Goal: Task Accomplishment & Management: Manage account settings

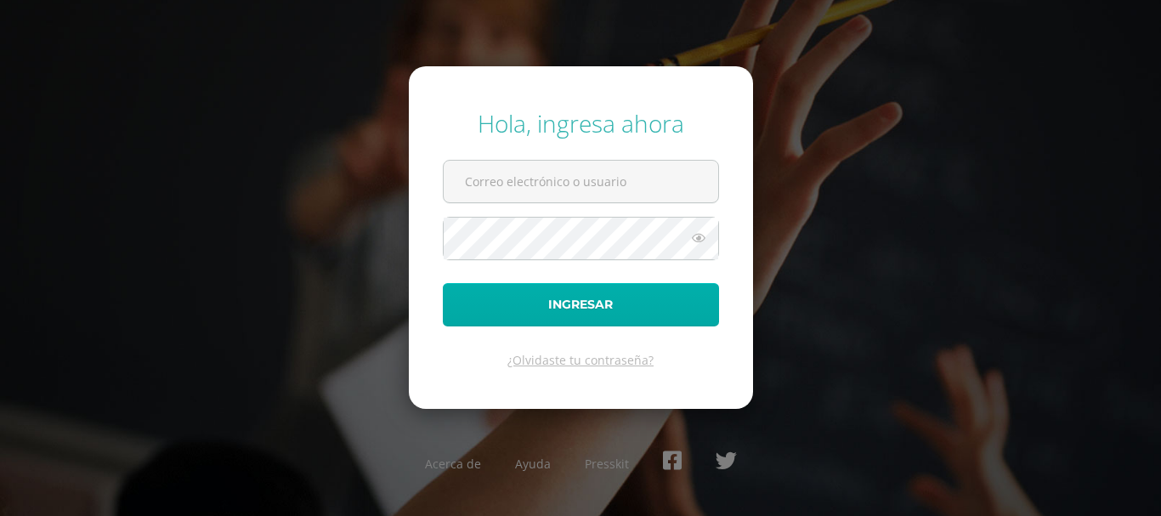
type input "[EMAIL_ADDRESS][DOMAIN_NAME]"
click at [564, 314] on button "Ingresar" at bounding box center [581, 304] width 276 height 43
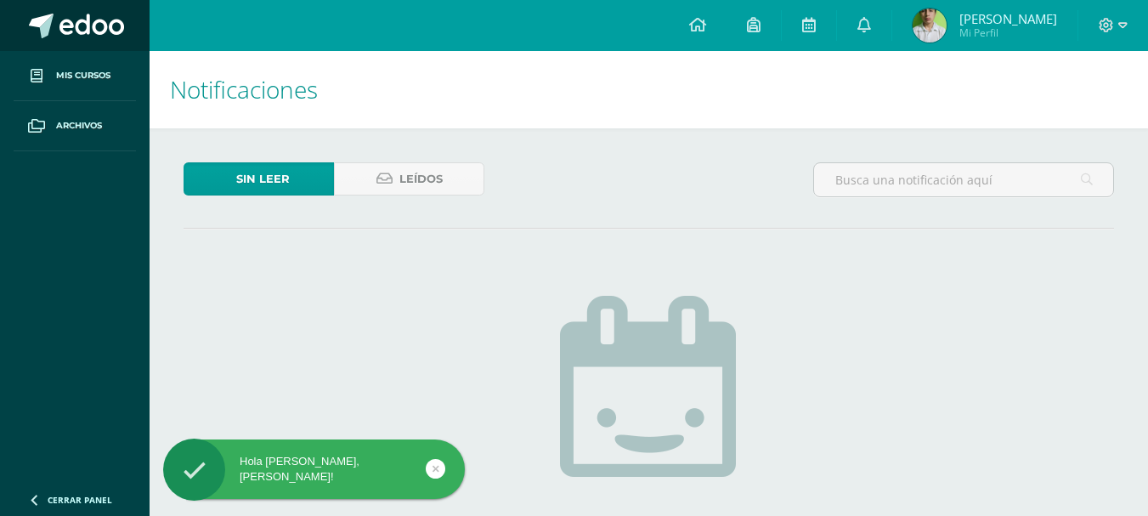
click at [98, 27] on span at bounding box center [91, 26] width 65 height 25
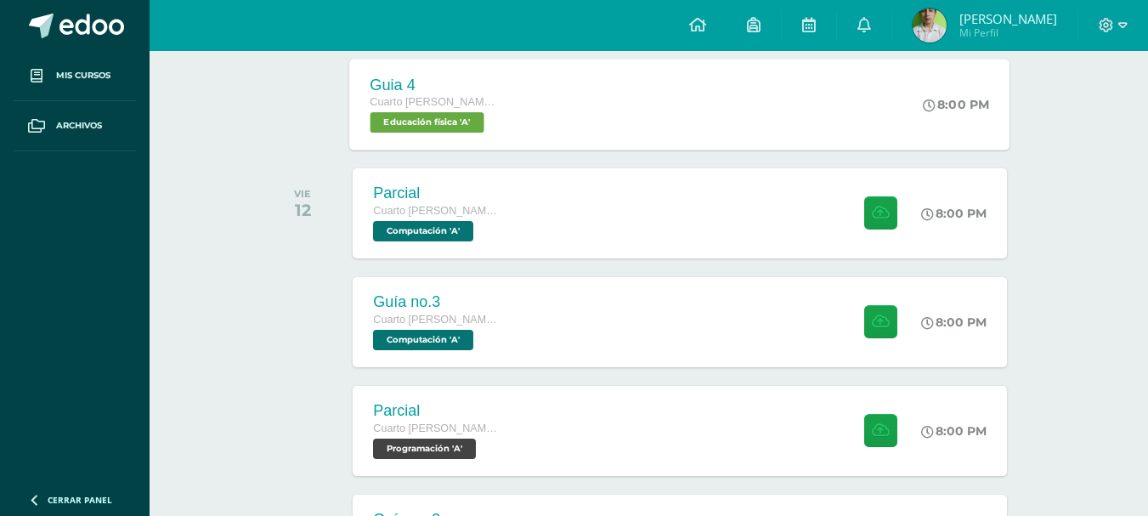
scroll to position [850, 0]
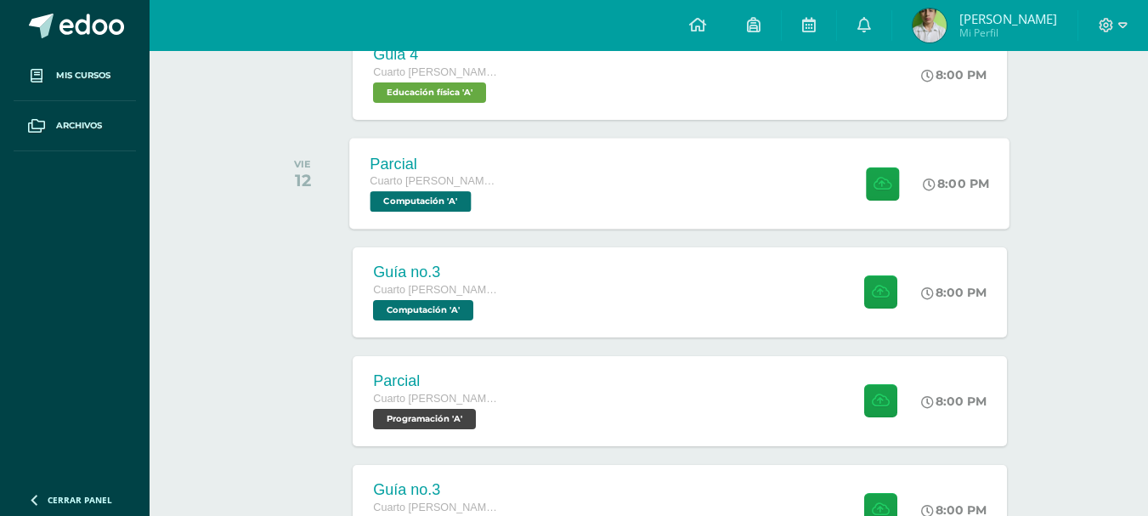
click at [710, 202] on div "Parcial Cuarto Bach. CCLL en Computación Computación 'A' 8:00 PM Parcial Comput…" at bounding box center [680, 183] width 660 height 91
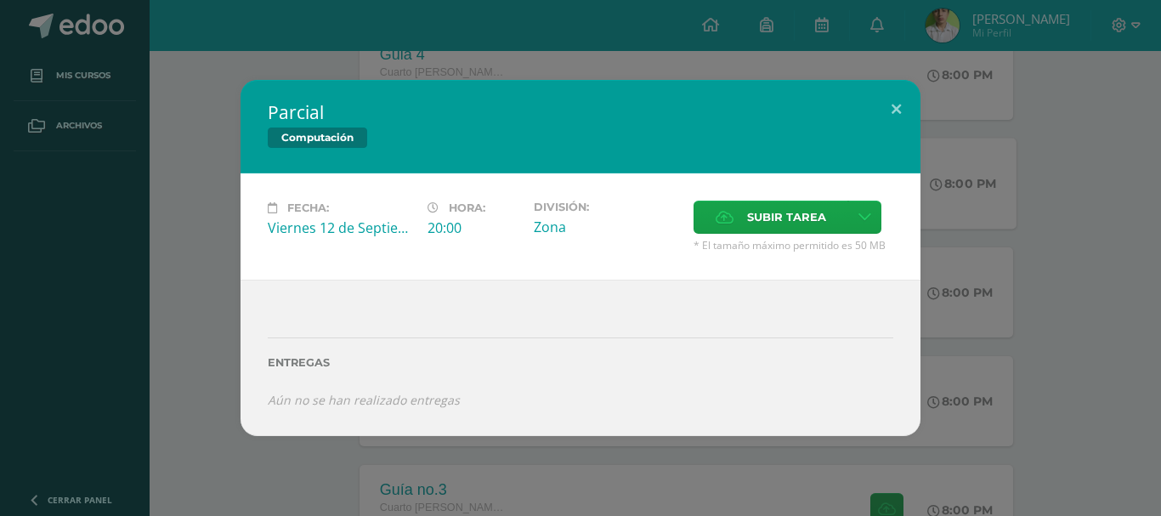
click at [447, 5] on div "Parcial Computación Fecha: Viernes 12 de Septiembre Hora: 20:00 División: Zona …" at bounding box center [580, 258] width 1161 height 516
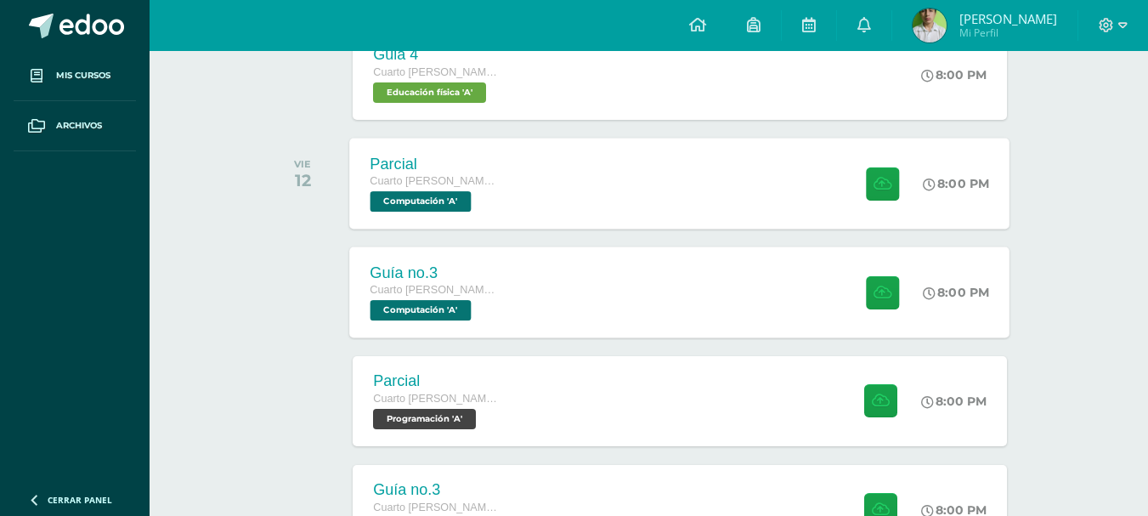
click at [513, 286] on div "Guía no.3 Cuarto Bach. CCLL en Computación Computación 'A'" at bounding box center [435, 291] width 170 height 91
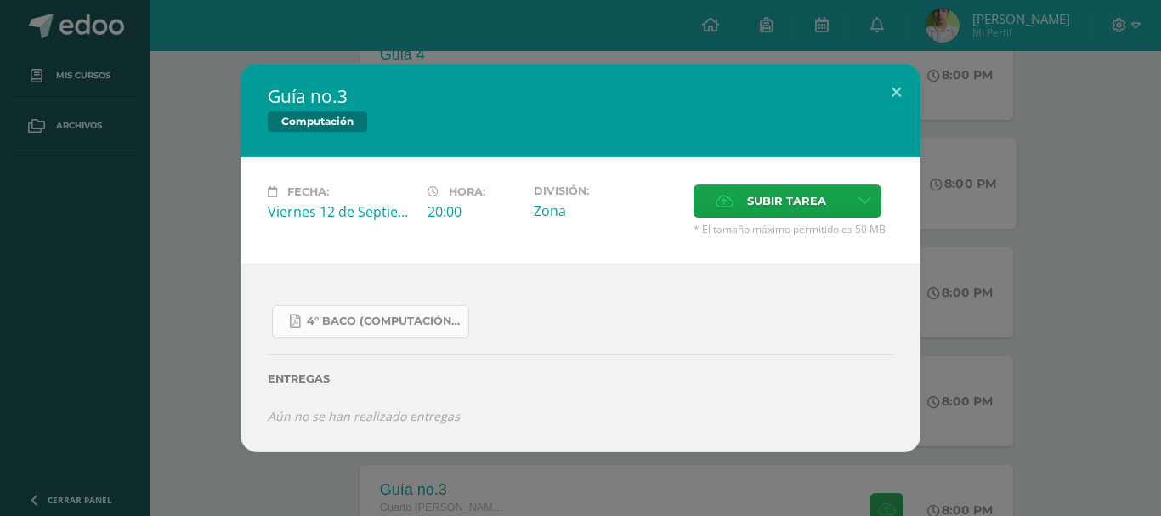
click at [385, 315] on span "4° Baco (Computación).pdf" at bounding box center [383, 321] width 153 height 14
click at [156, 149] on div "Guía no.3 Computación Fecha: Viernes 12 de Septiembre Hora: 20:00 División: Zon…" at bounding box center [580, 258] width 1147 height 388
